Goal: Task Accomplishment & Management: Manage account settings

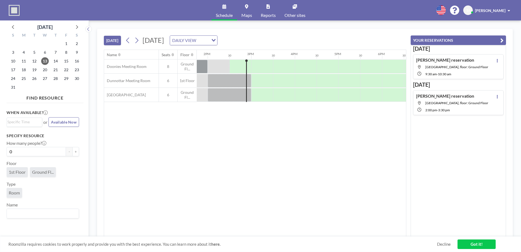
scroll to position [0, 611]
click at [23, 72] on span "18" at bounding box center [24, 70] width 8 height 8
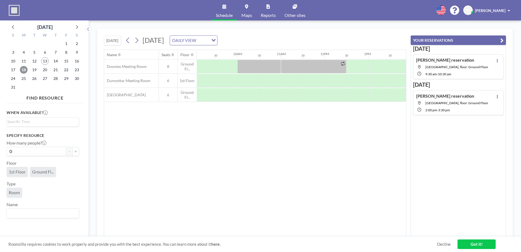
scroll to position [0, 393]
click at [208, 93] on div at bounding box center [208, 95] width 22 height 14
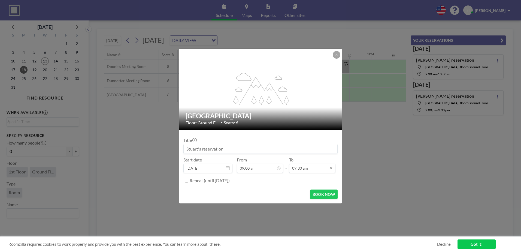
scroll to position [19, 0]
click at [304, 171] on input "09:30 am" at bounding box center [312, 168] width 46 height 9
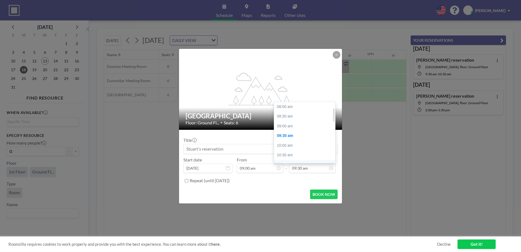
scroll to position [29, 0]
click at [297, 116] on div "10:00 am" at bounding box center [306, 117] width 64 height 10
type input "10:00 am"
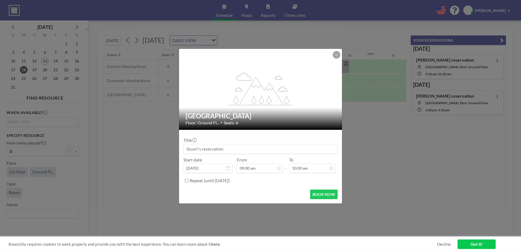
scroll to position [39, 0]
click at [330, 191] on button "BOOK NOW" at bounding box center [324, 194] width 28 height 10
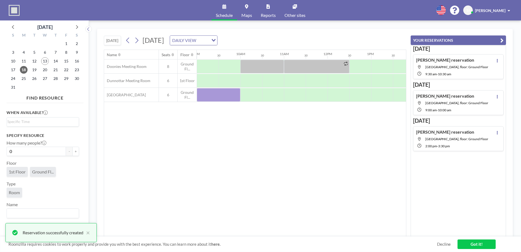
drag, startPoint x: 270, startPoint y: 234, endPoint x: 278, endPoint y: 236, distance: 7.9
click at [278, 236] on div "Name Seats Floor 12AM 30 1AM 30 2AM 30 3AM 30 4AM 30 5AM 30 6AM 30 7AM 30 8AM 3…" at bounding box center [255, 143] width 302 height 187
click at [296, 95] on div at bounding box center [295, 95] width 22 height 14
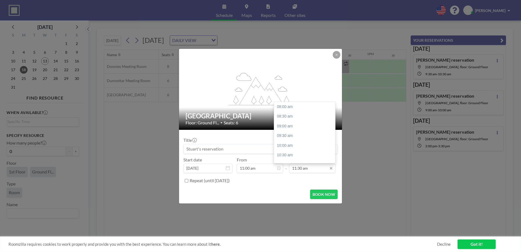
click at [311, 168] on input "11:30 am" at bounding box center [312, 168] width 46 height 9
click at [293, 137] on div "02:30 pm" at bounding box center [306, 138] width 64 height 10
type input "02:30 pm"
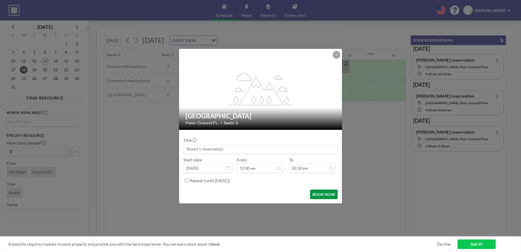
click at [332, 190] on button "BOOK NOW" at bounding box center [324, 194] width 28 height 10
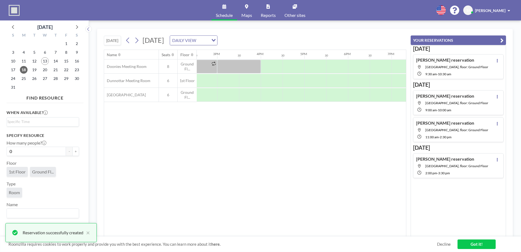
scroll to position [0, 646]
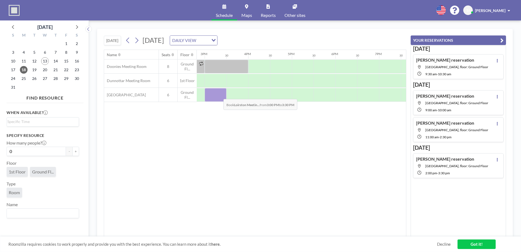
click at [219, 95] on div at bounding box center [216, 95] width 22 height 14
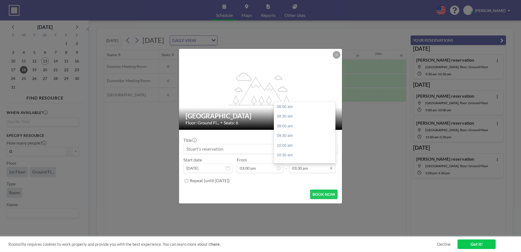
scroll to position [146, 0]
click at [311, 170] on input "03:30 pm" at bounding box center [312, 168] width 46 height 9
click at [293, 128] on div "04:30 pm" at bounding box center [306, 126] width 64 height 10
type input "04:30 pm"
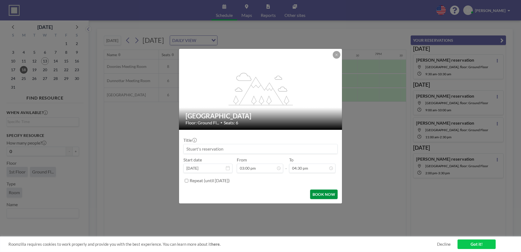
scroll to position [165, 0]
click at [327, 192] on button "BOOK NOW" at bounding box center [324, 194] width 28 height 10
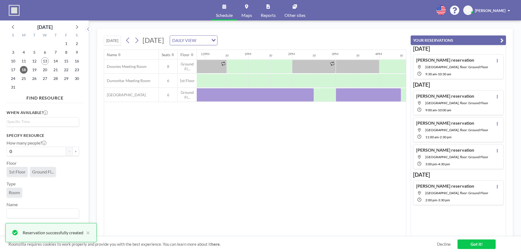
scroll to position [0, 502]
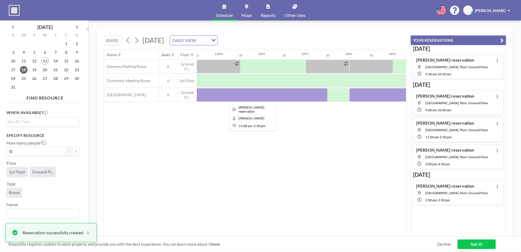
click at [293, 92] on div at bounding box center [251, 95] width 153 height 14
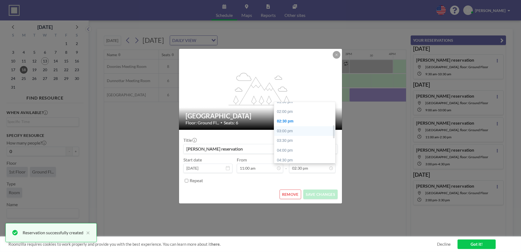
scroll to position [99, 0]
click at [296, 116] on div "01:30 pm" at bounding box center [306, 115] width 64 height 10
type input "01:30 pm"
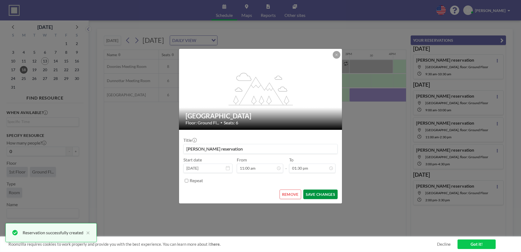
click at [329, 194] on button "SAVE CHANGES" at bounding box center [320, 194] width 34 height 10
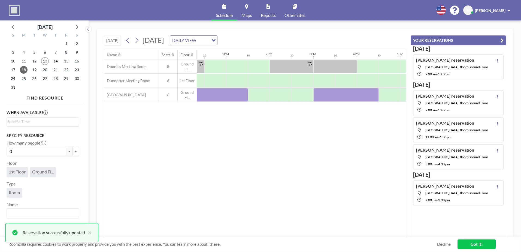
scroll to position [0, 556]
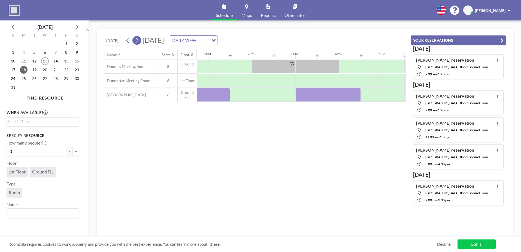
click at [137, 37] on icon at bounding box center [136, 40] width 5 height 8
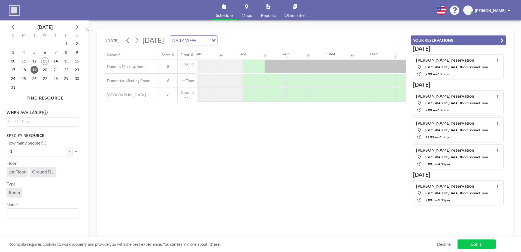
scroll to position [0, 327]
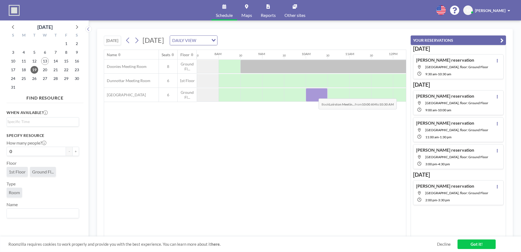
click at [314, 94] on div at bounding box center [317, 95] width 22 height 14
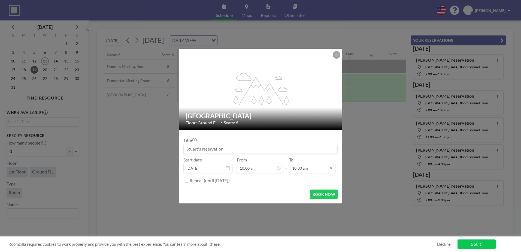
scroll to position [0, 0]
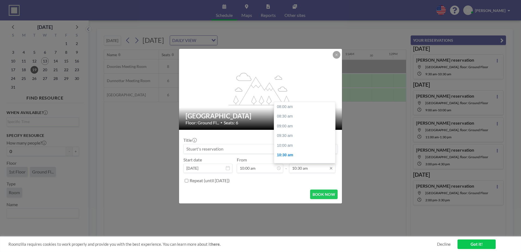
click at [311, 172] on input "10:30 am" at bounding box center [312, 168] width 46 height 9
click at [297, 146] on div "12:30 pm" at bounding box center [306, 146] width 64 height 10
type input "12:30 pm"
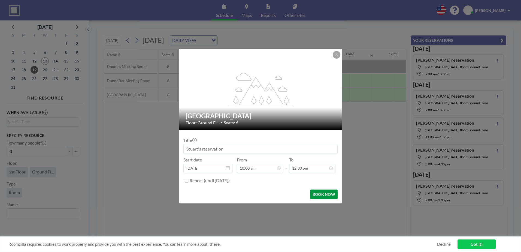
click at [325, 189] on button "BOOK NOW" at bounding box center [324, 194] width 28 height 10
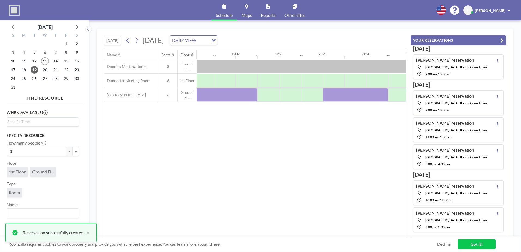
scroll to position [0, 547]
